Goal: Navigation & Orientation: Find specific page/section

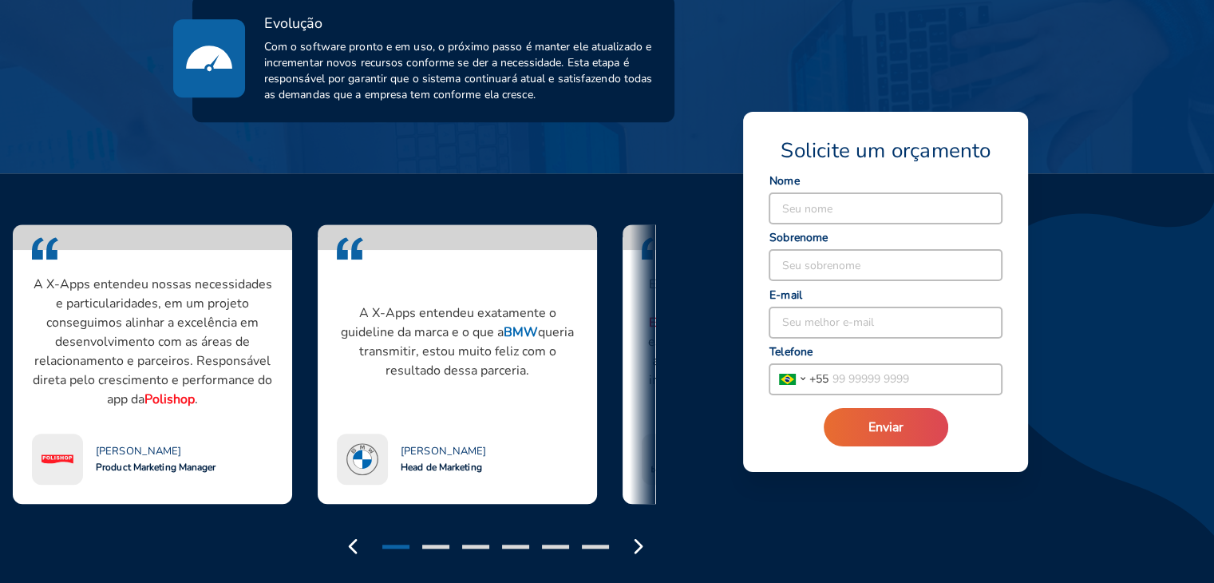
scroll to position [1277, 0]
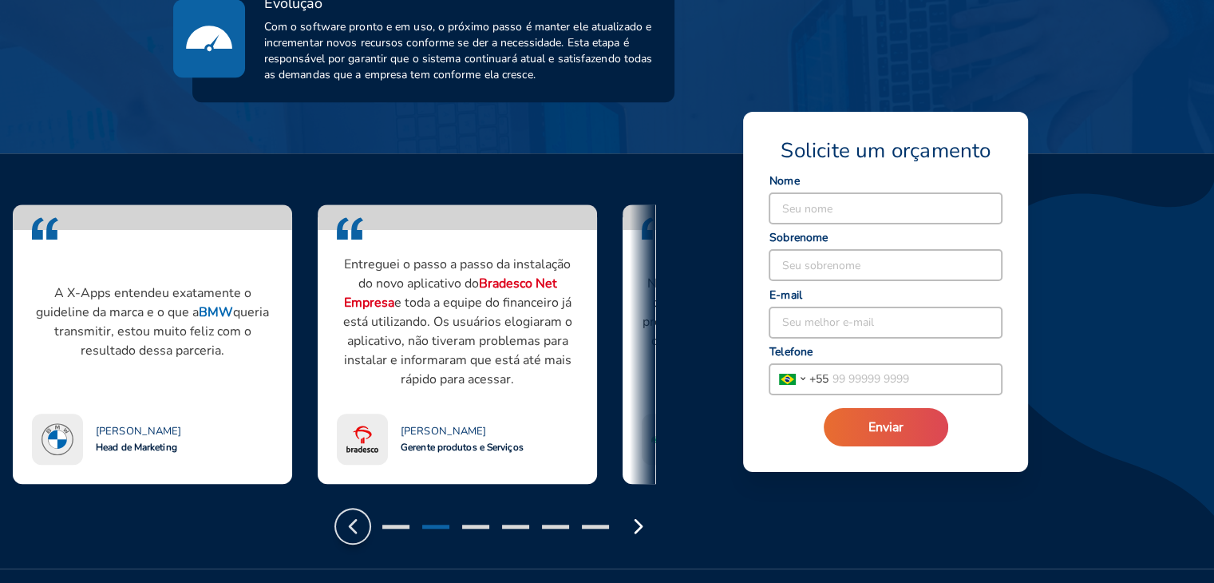
click at [350, 519] on polyline "button" at bounding box center [353, 525] width 6 height 13
click at [630, 513] on icon "button" at bounding box center [639, 526] width 26 height 26
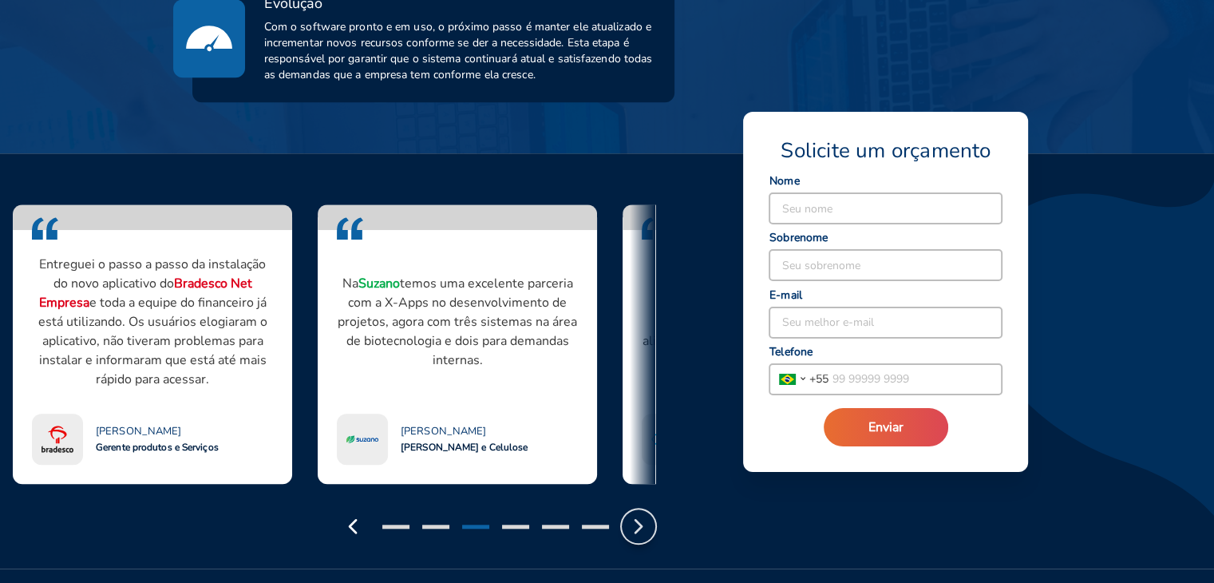
click at [626, 513] on icon "button" at bounding box center [639, 526] width 26 height 26
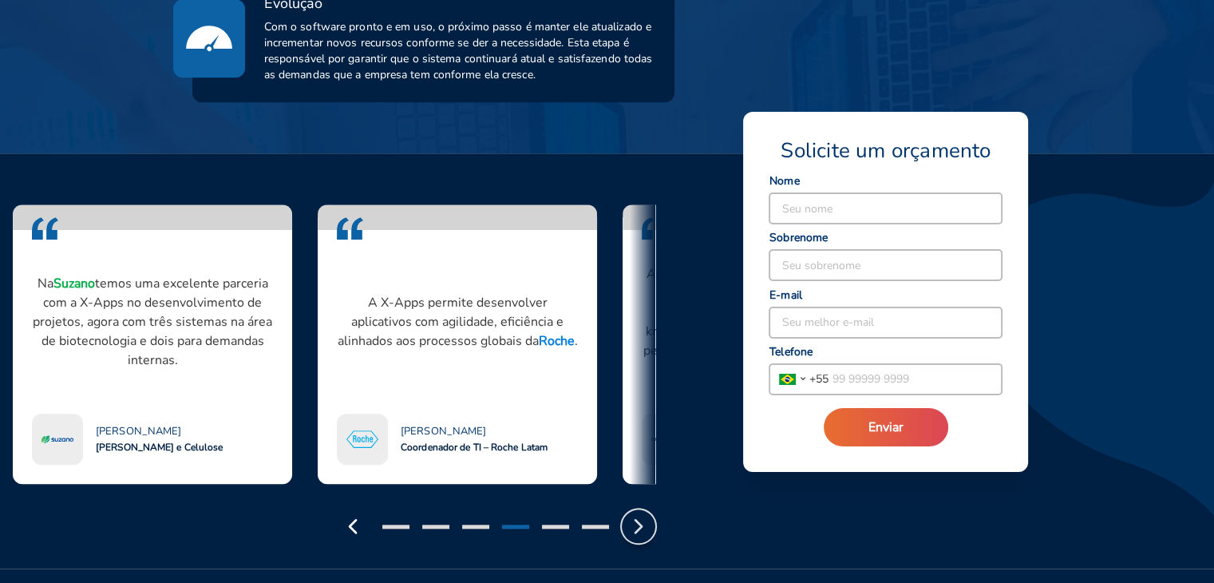
click at [626, 513] on icon "button" at bounding box center [639, 526] width 26 height 26
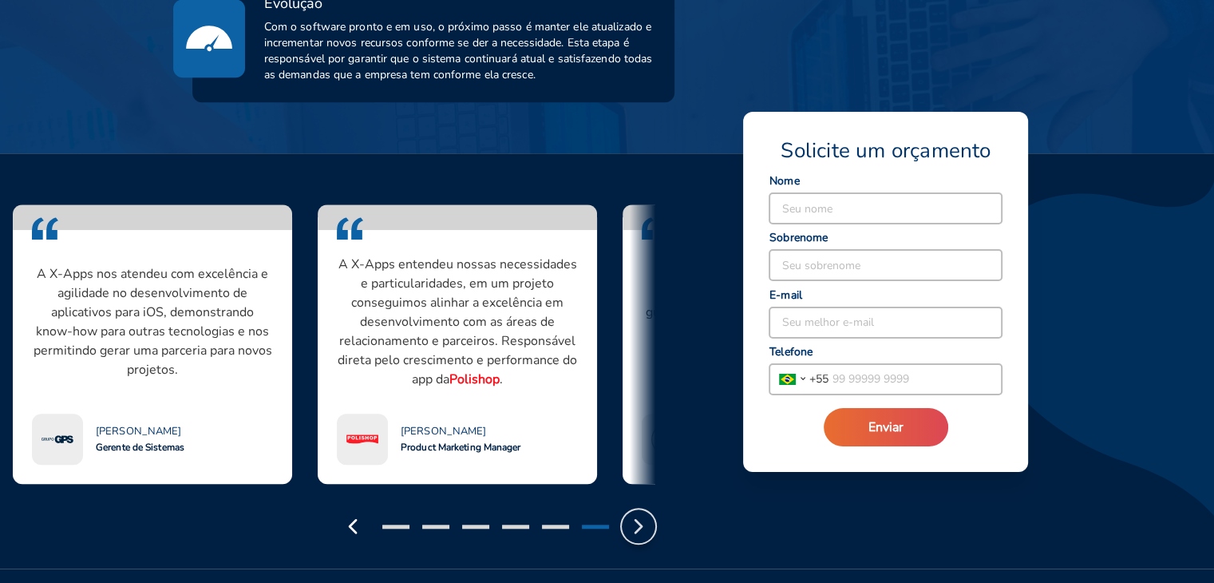
click at [626, 513] on icon "button" at bounding box center [639, 526] width 26 height 26
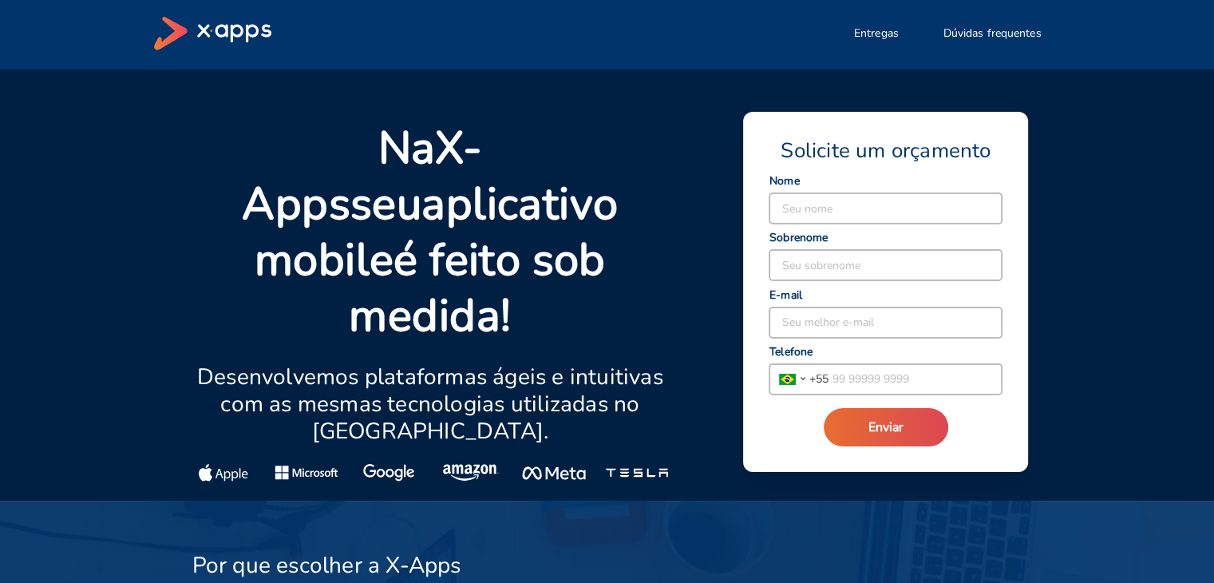
scroll to position [0, 0]
